Goal: Task Accomplishment & Management: Use online tool/utility

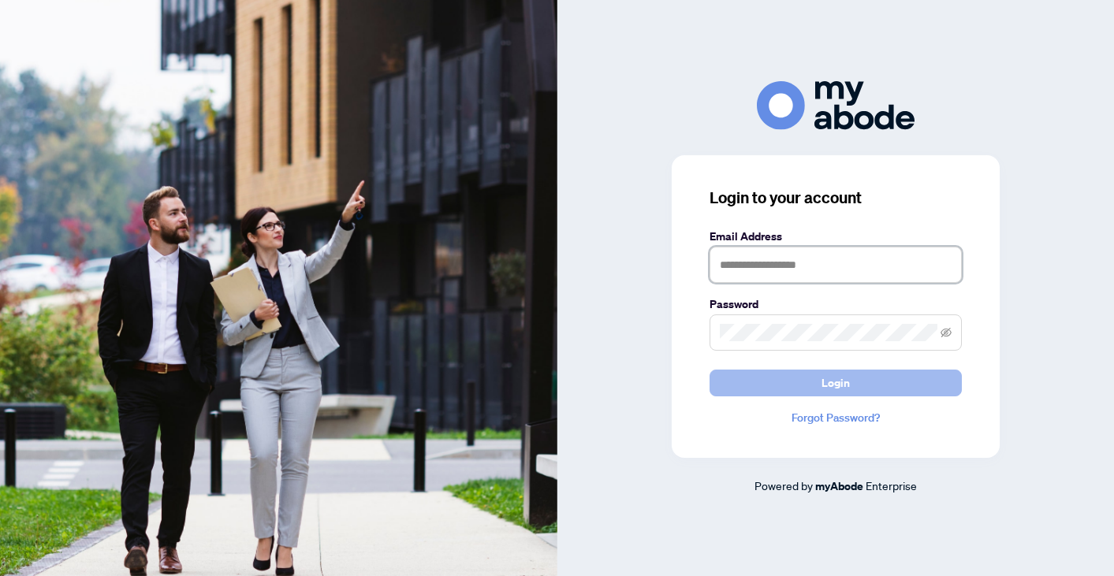
type input "**********"
click at [834, 384] on span "Login" at bounding box center [835, 382] width 28 height 25
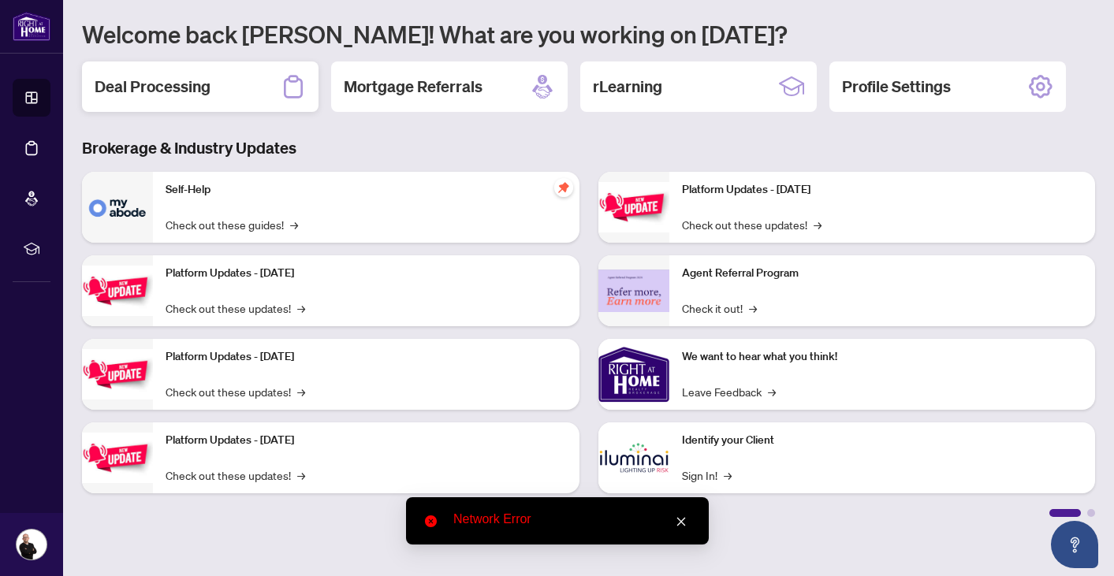
click at [191, 76] on h2 "Deal Processing" at bounding box center [153, 87] width 116 height 22
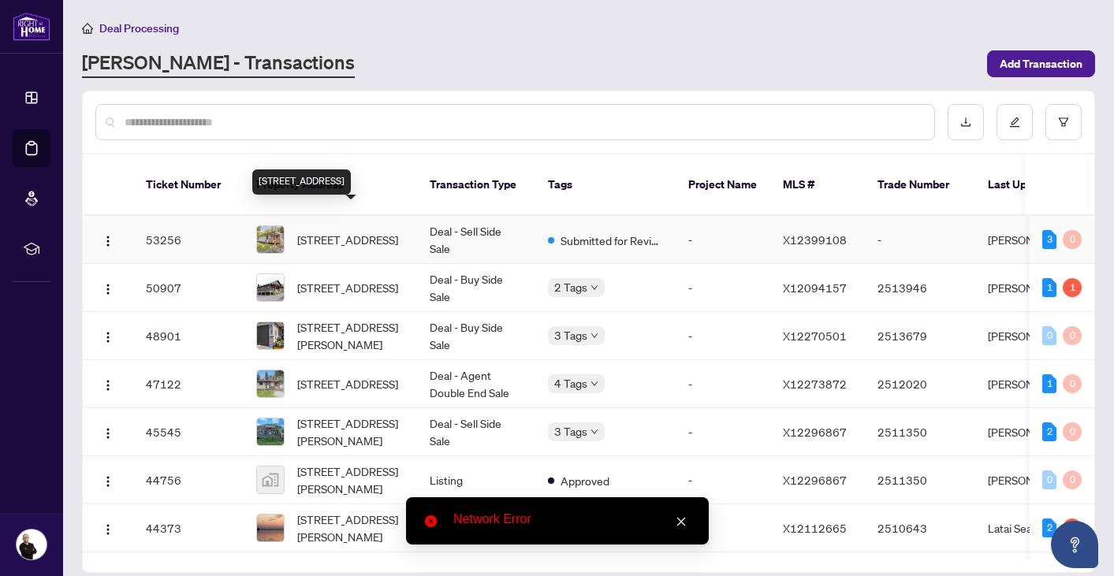
click at [333, 231] on span "[STREET_ADDRESS]" at bounding box center [347, 239] width 101 height 17
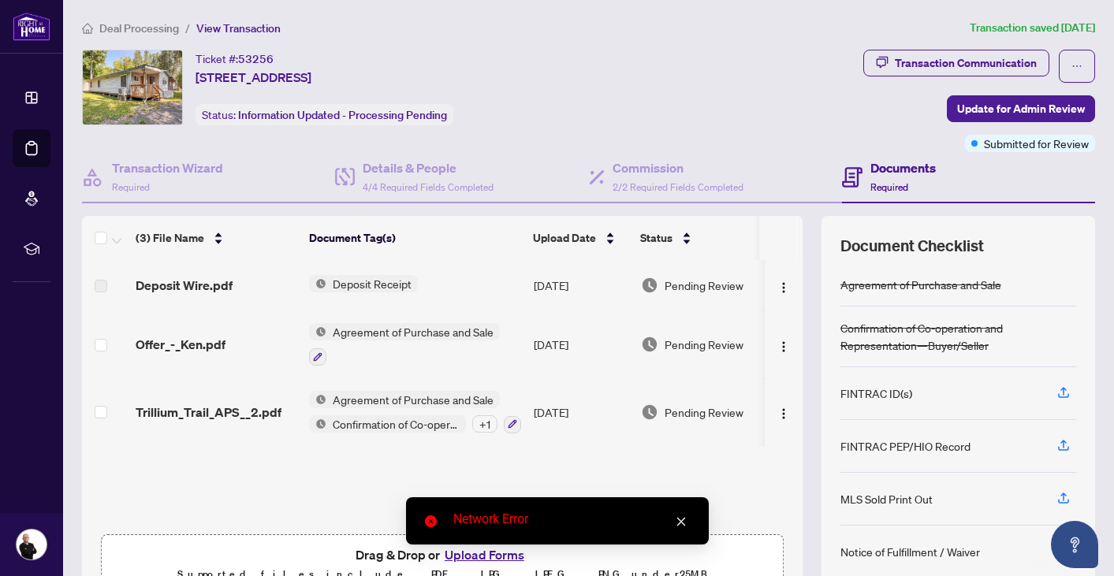
click at [375, 333] on span "Agreement of Purchase and Sale" at bounding box center [412, 331] width 173 height 17
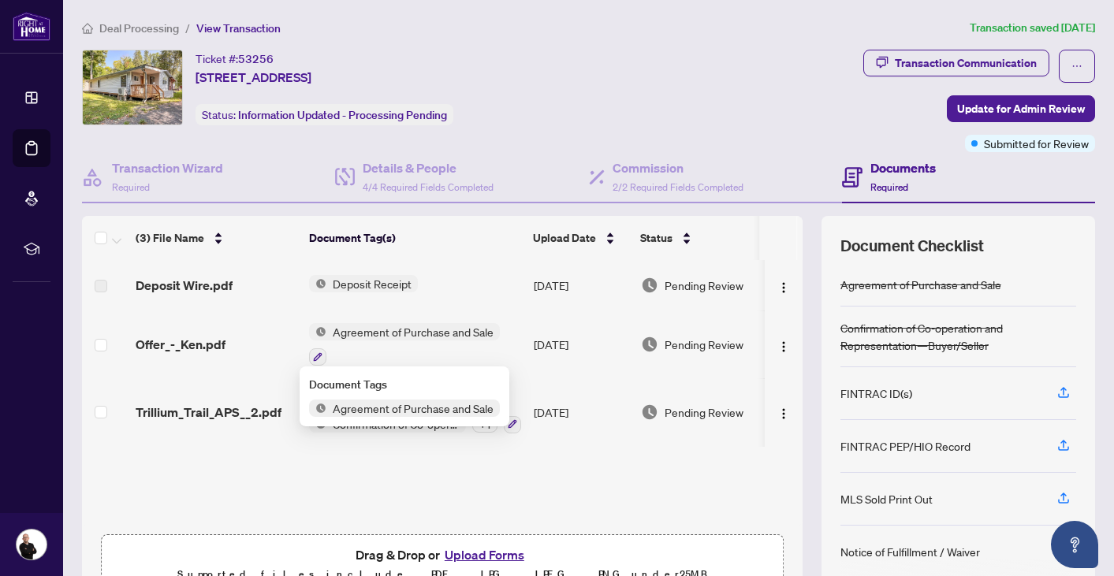
click at [206, 359] on td "Offer_-_Ken.pdf" at bounding box center [215, 345] width 173 height 68
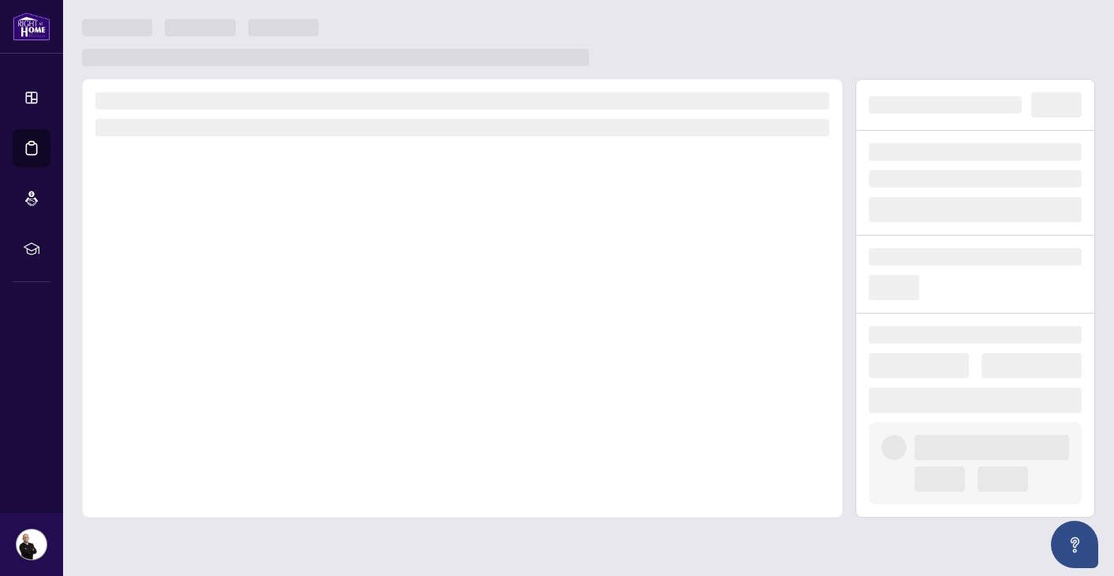
click at [206, 359] on div at bounding box center [462, 298] width 761 height 439
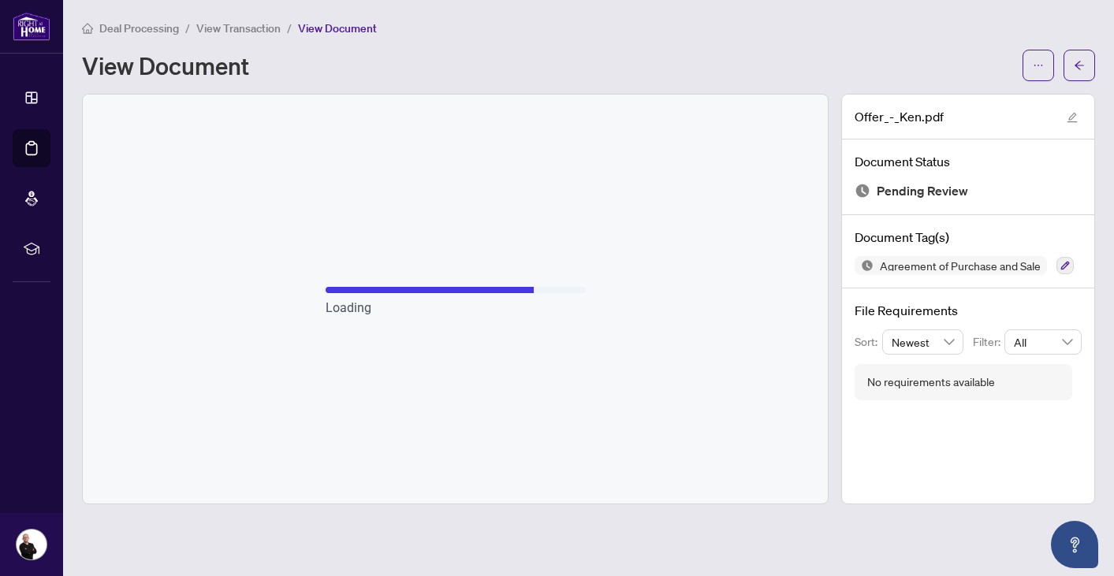
click at [133, 27] on span "Deal Processing" at bounding box center [139, 28] width 80 height 14
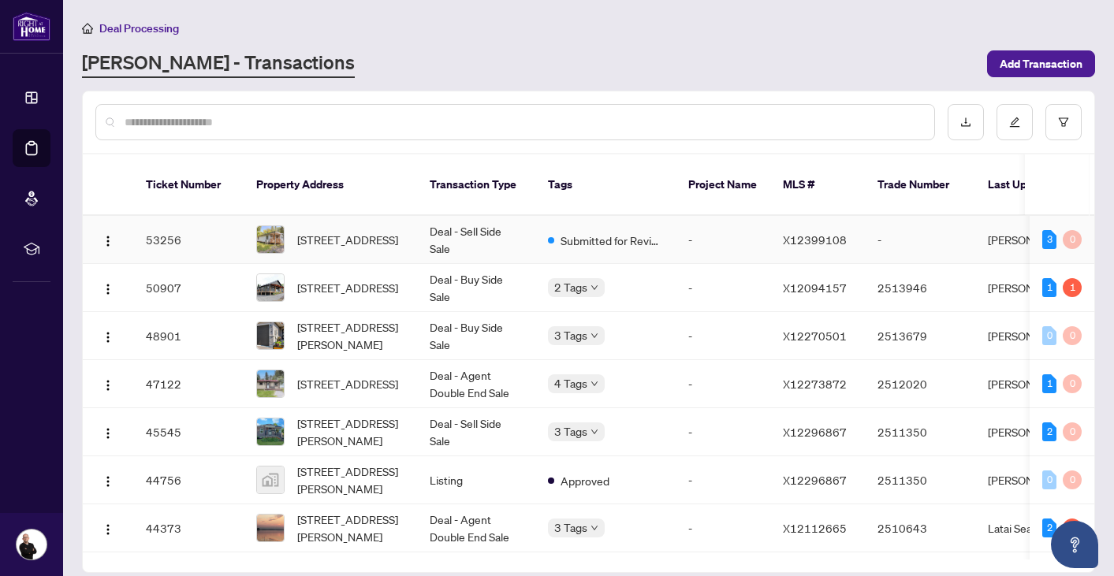
click at [329, 231] on span "[STREET_ADDRESS]" at bounding box center [347, 239] width 101 height 17
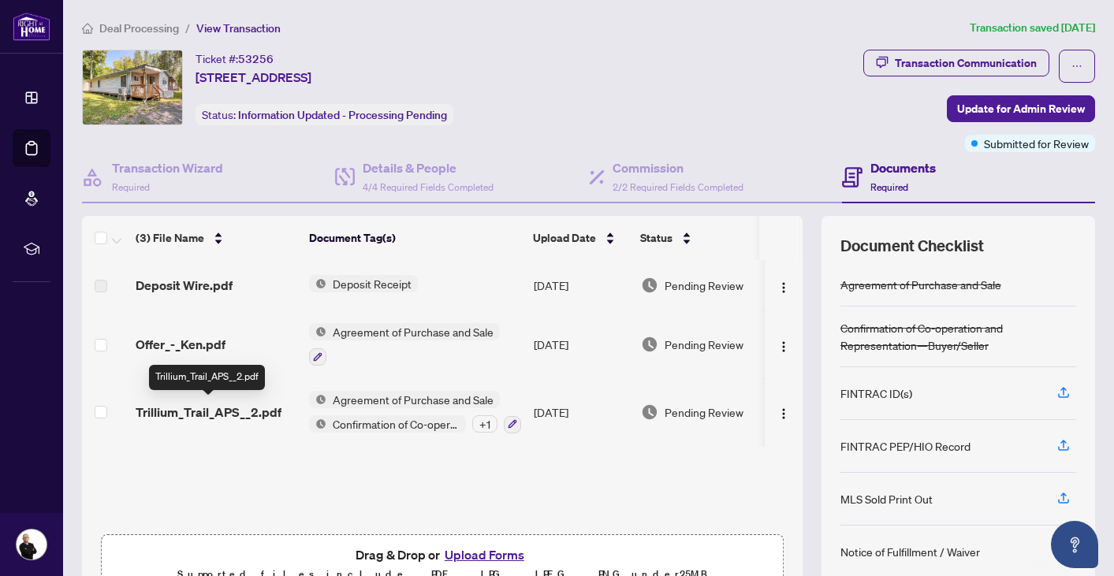
click at [210, 413] on span "Trillium_Trail_APS__2.pdf" at bounding box center [209, 412] width 146 height 19
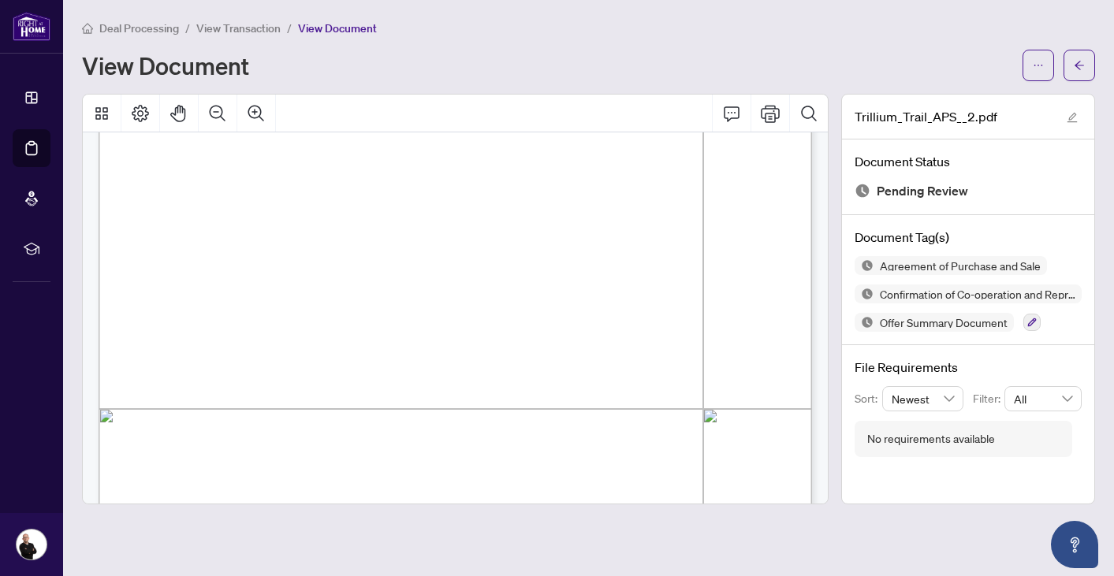
scroll to position [7916, 0]
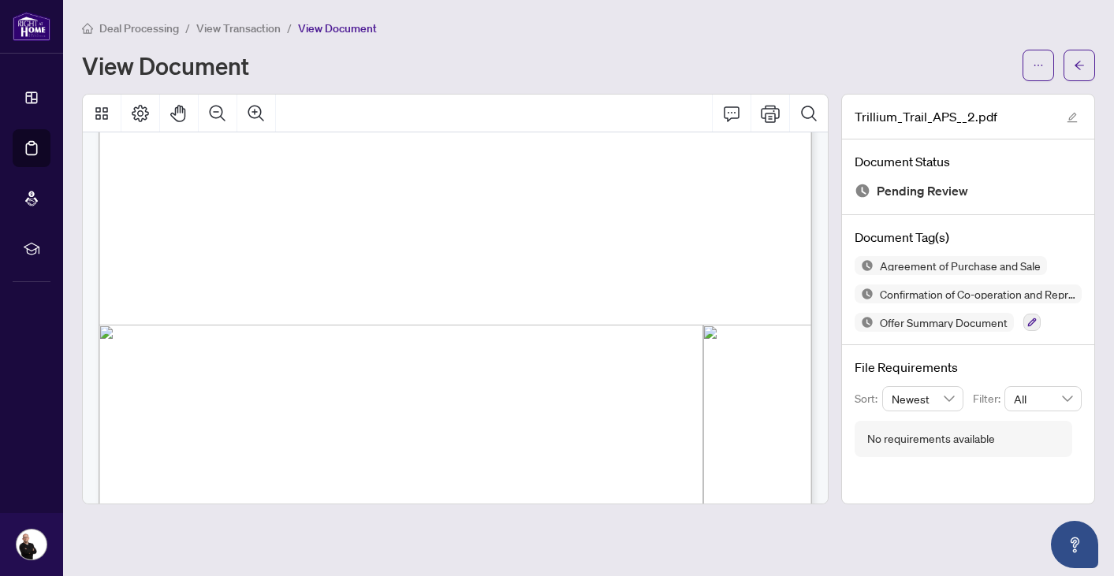
scroll to position [0, 0]
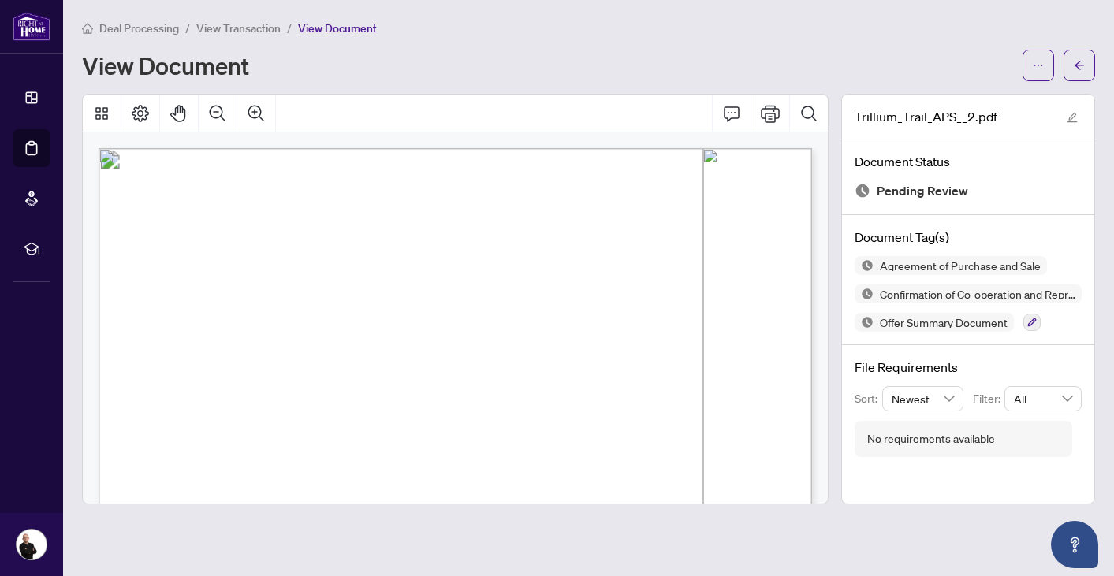
click at [644, 67] on div "View Document" at bounding box center [547, 65] width 931 height 25
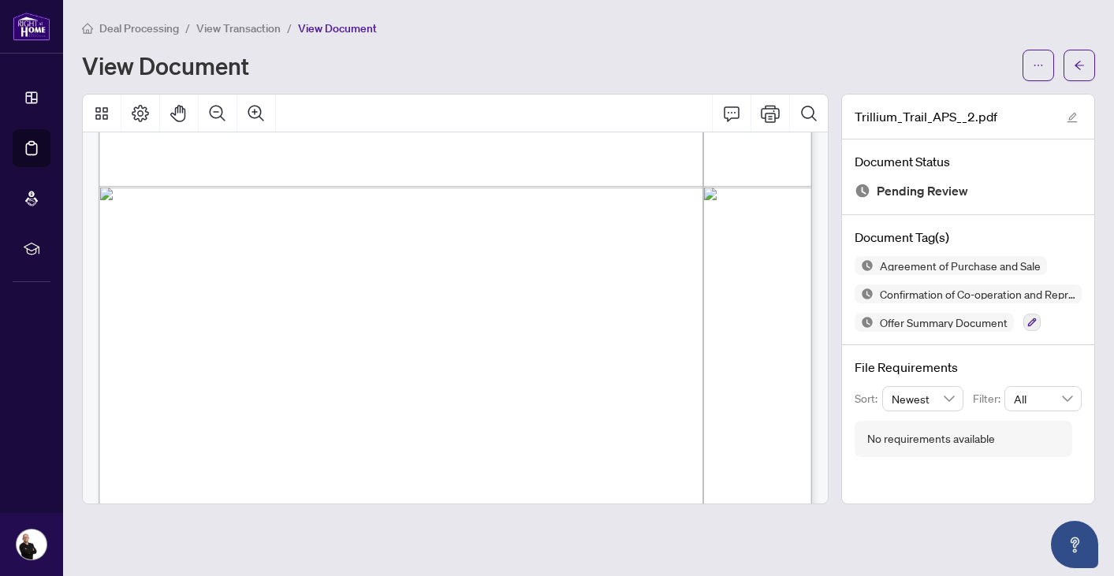
scroll to position [9100, 0]
